Goal: Information Seeking & Learning: Find specific page/section

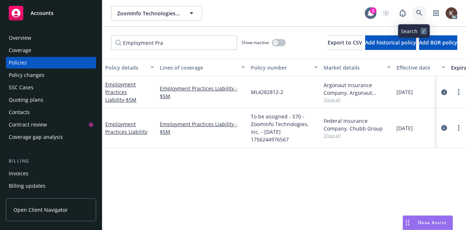
click at [416, 12] on icon at bounding box center [419, 13] width 6 height 6
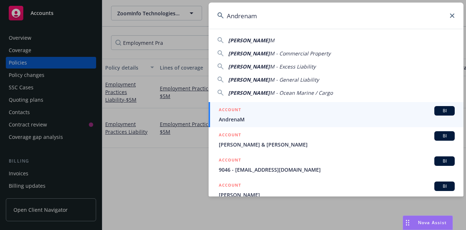
type input "Andrenam"
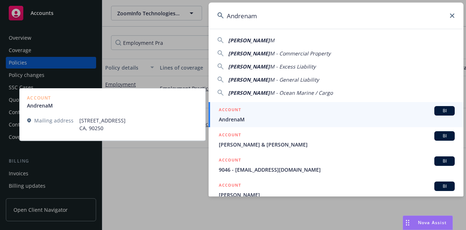
click at [283, 105] on link "ACCOUNT BI AndrenaM" at bounding box center [336, 114] width 255 height 25
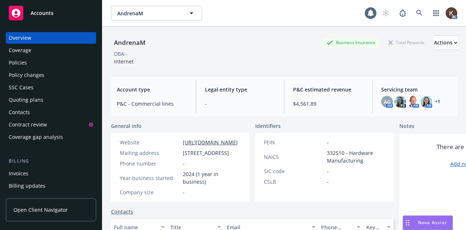
click at [52, 66] on div "Policies" at bounding box center [51, 63] width 85 height 12
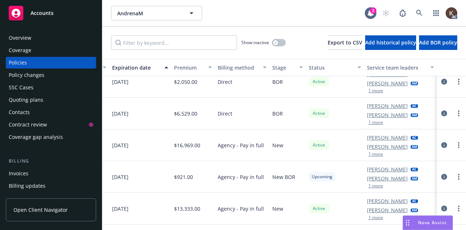
scroll to position [76, 342]
click at [375, 215] on button "1 more" at bounding box center [376, 217] width 15 height 4
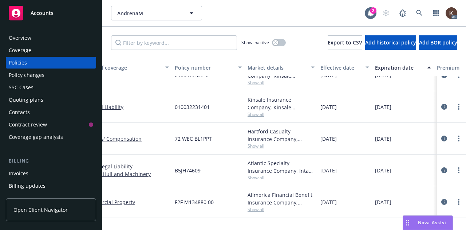
scroll to position [48, 74]
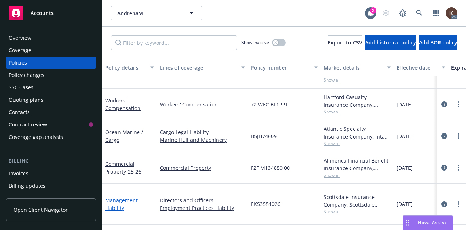
click at [111, 201] on link "Management Liability" at bounding box center [121, 204] width 32 height 15
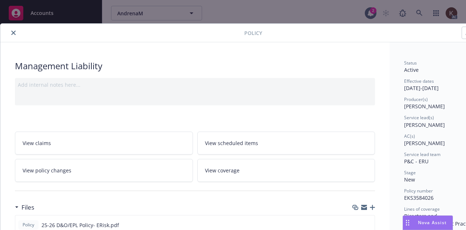
click at [17, 33] on button "close" at bounding box center [13, 32] width 9 height 9
